Goal: Information Seeking & Learning: Learn about a topic

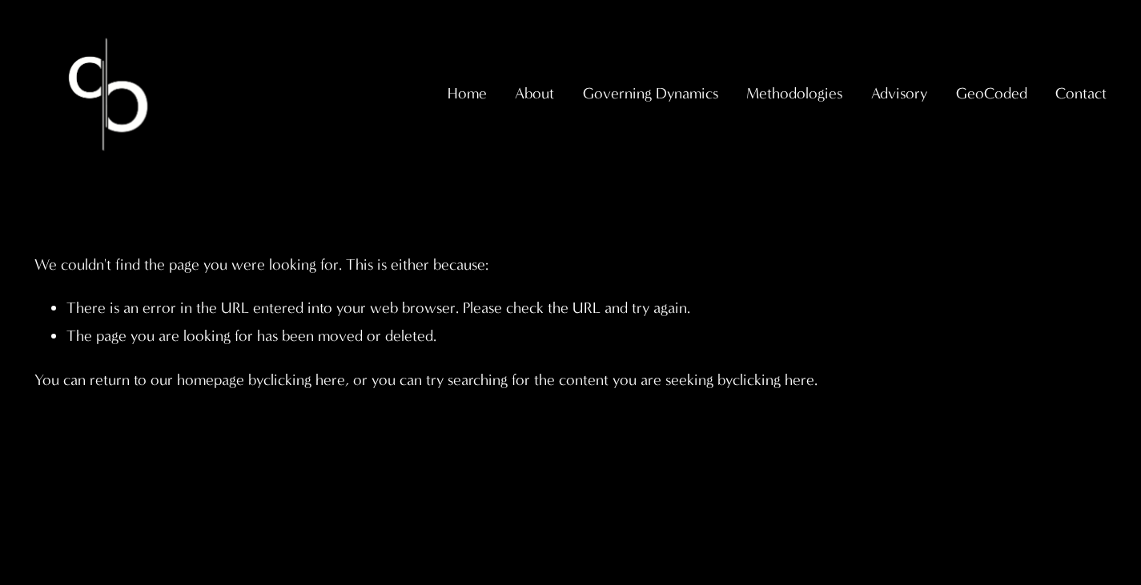
scroll to position [1, 0]
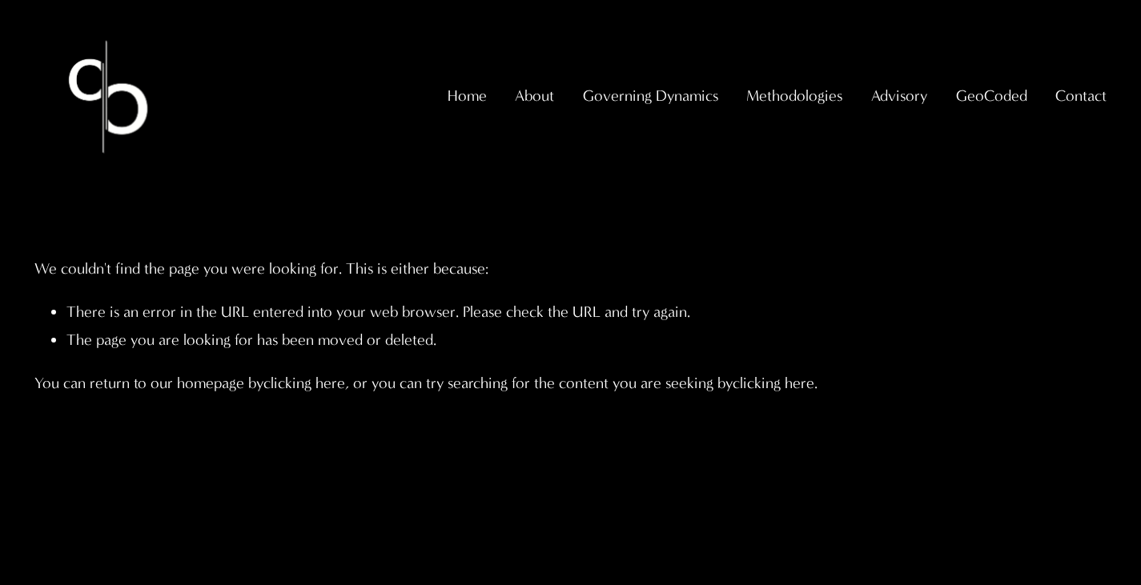
click at [0, 0] on span "GeoCoded Special Reports" at bounding box center [0, 0] width 0 height 0
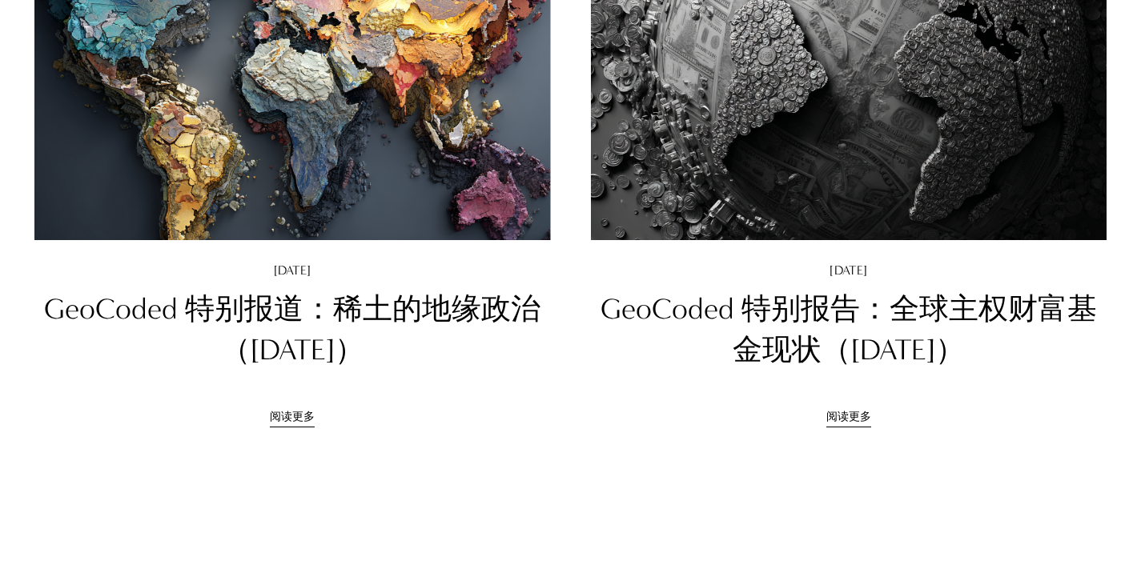
scroll to position [930, 0]
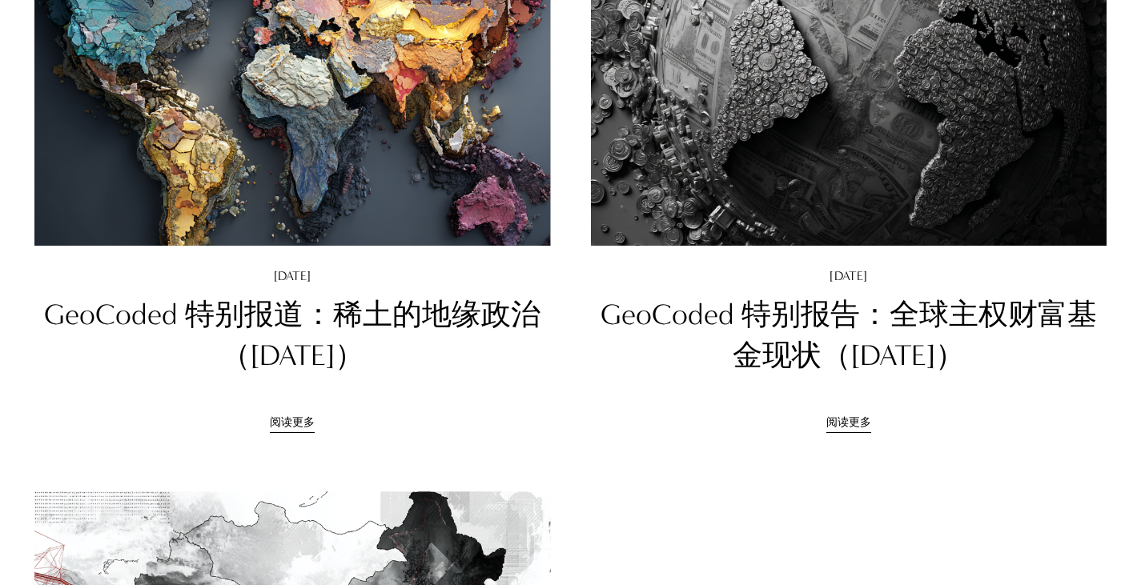
drag, startPoint x: 0, startPoint y: 0, endPoint x: 970, endPoint y: 173, distance: 985.1
click at [970, 173] on img at bounding box center [848, 73] width 521 height 348
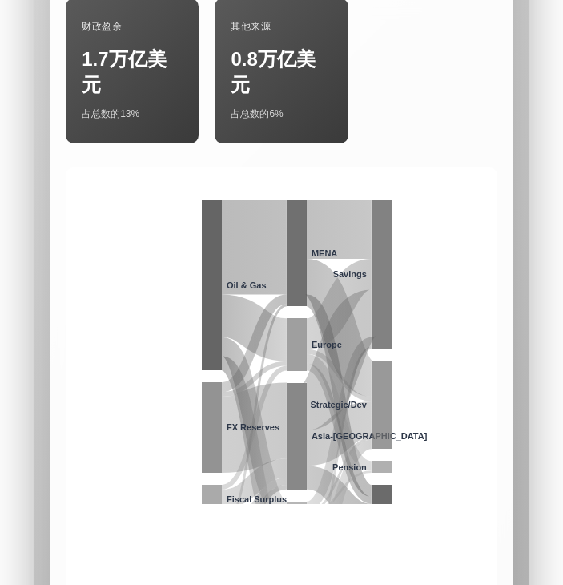
scroll to position [4829, 0]
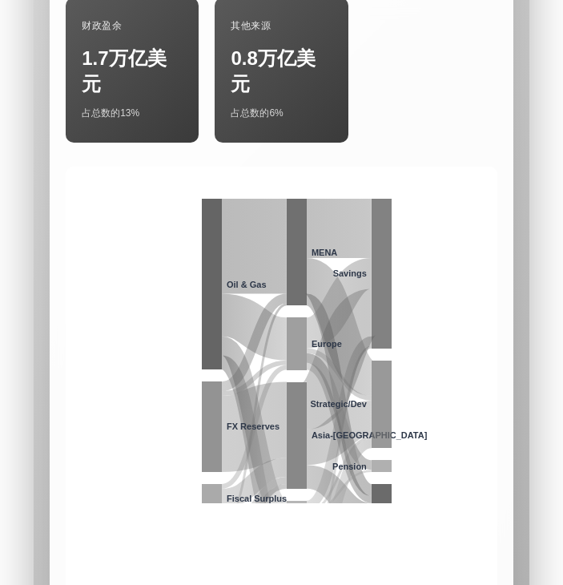
click at [334, 357] on icon at bounding box center [339, 410] width 65 height 107
click at [333, 366] on icon at bounding box center [339, 432] width 65 height 133
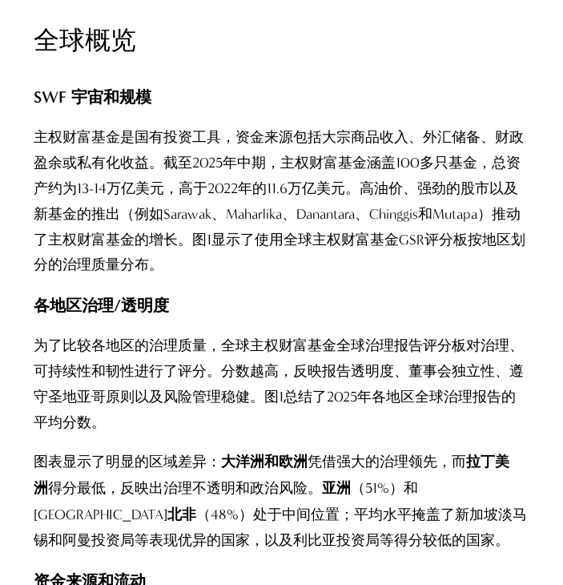
scroll to position [3834, 0]
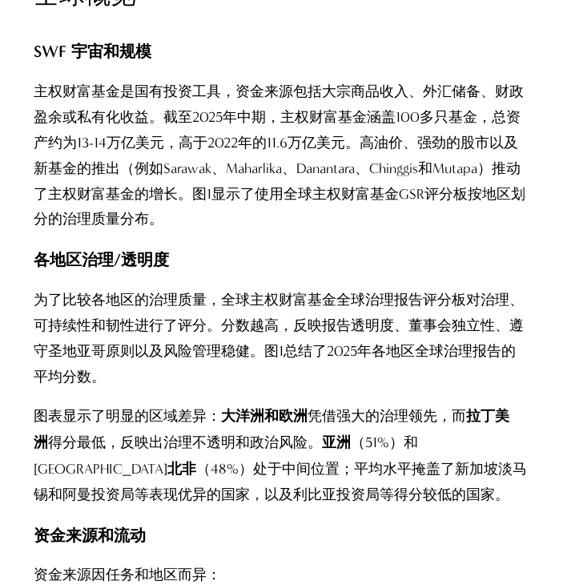
click at [382, 292] on font "为了比较各地区的治理质量，全球主权财富基金全球治理报告评分板对治理、可持续性和韧性进行了评分。分数越高，反映报告透明度、董事会独立性、遵守圣地亚哥原则以及风险…" at bounding box center [279, 339] width 490 height 94
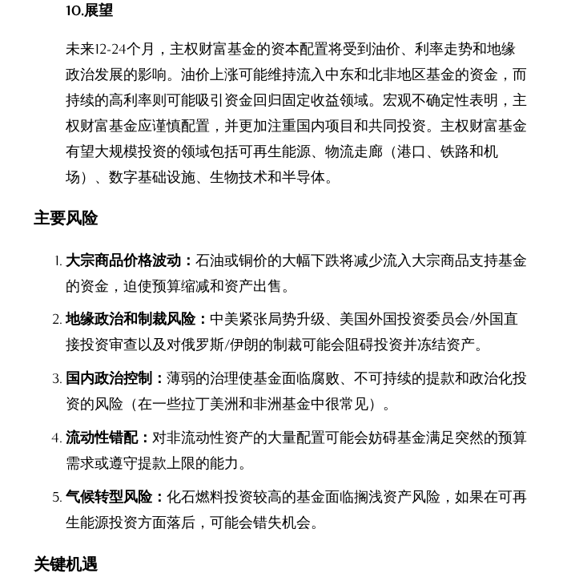
scroll to position [2857, 0]
